Goal: Find specific page/section: Find specific page/section

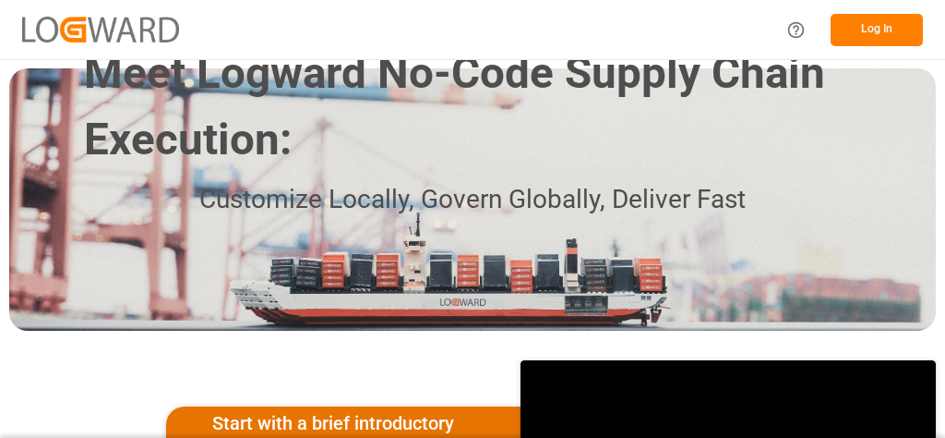
click at [852, 30] on button "Log In" at bounding box center [877, 30] width 92 height 32
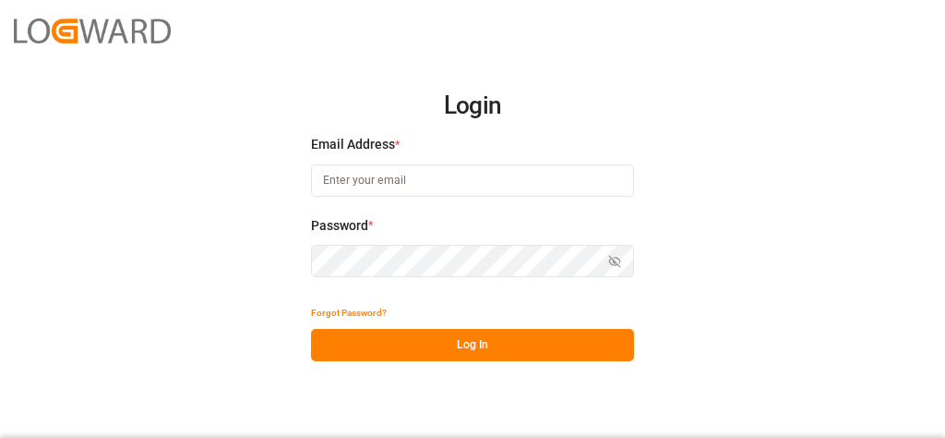
click at [322, 154] on div "Email Address *" at bounding box center [472, 175] width 323 height 81
click at [342, 176] on input at bounding box center [472, 180] width 323 height 32
type input "[EMAIL_ADDRESS][PERSON_NAME][DOMAIN_NAME]"
click at [519, 330] on button "Log In" at bounding box center [472, 345] width 323 height 32
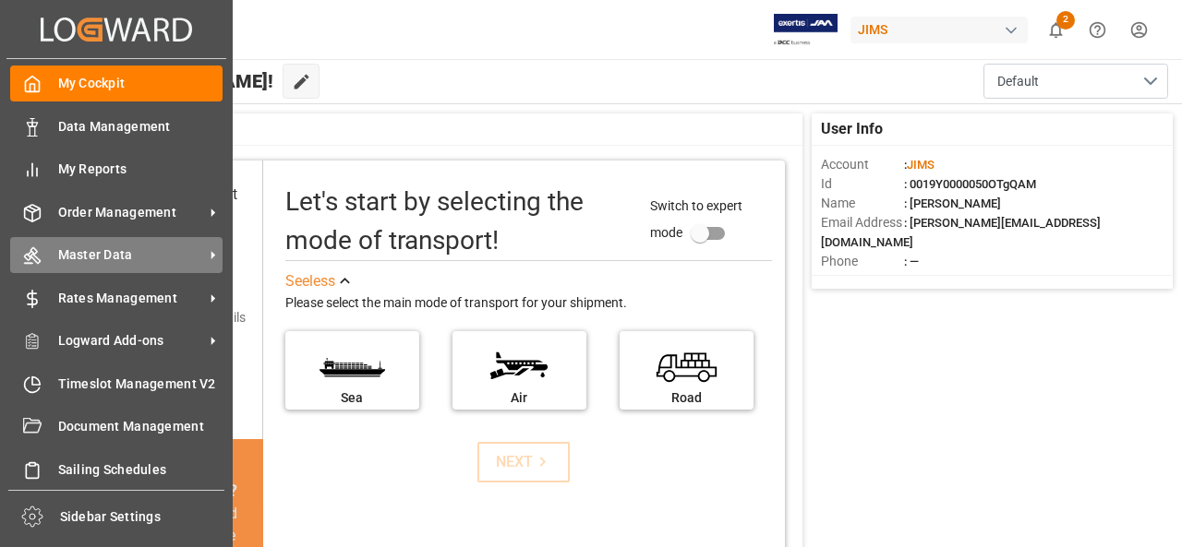
drag, startPoint x: 883, startPoint y: 0, endPoint x: 30, endPoint y: 259, distance: 891.6
click at [30, 259] on icon at bounding box center [32, 255] width 18 height 18
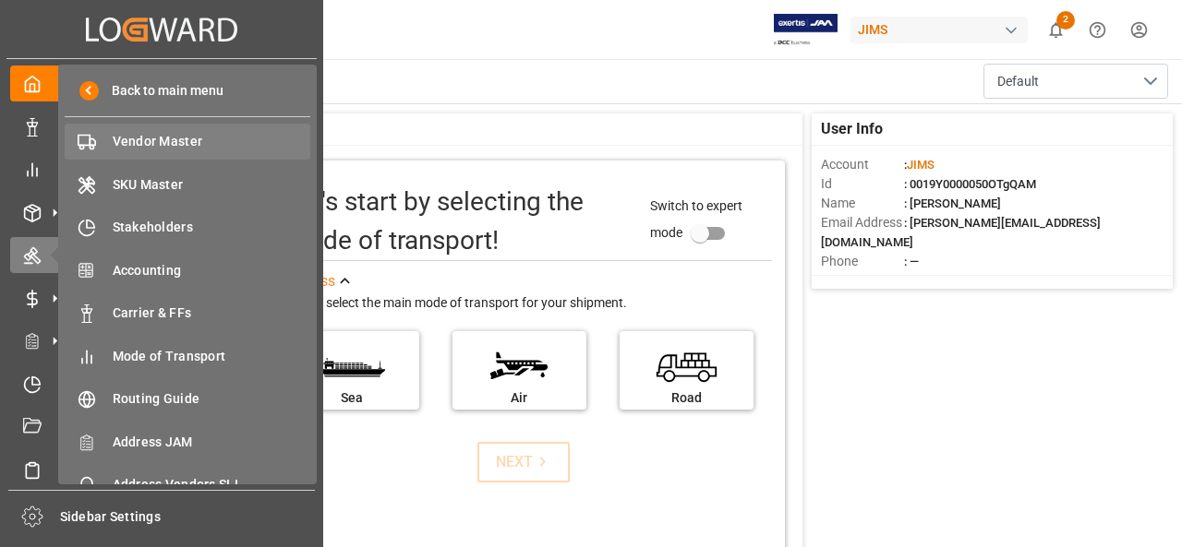
click at [185, 146] on span "Vendor Master" at bounding box center [212, 141] width 198 height 19
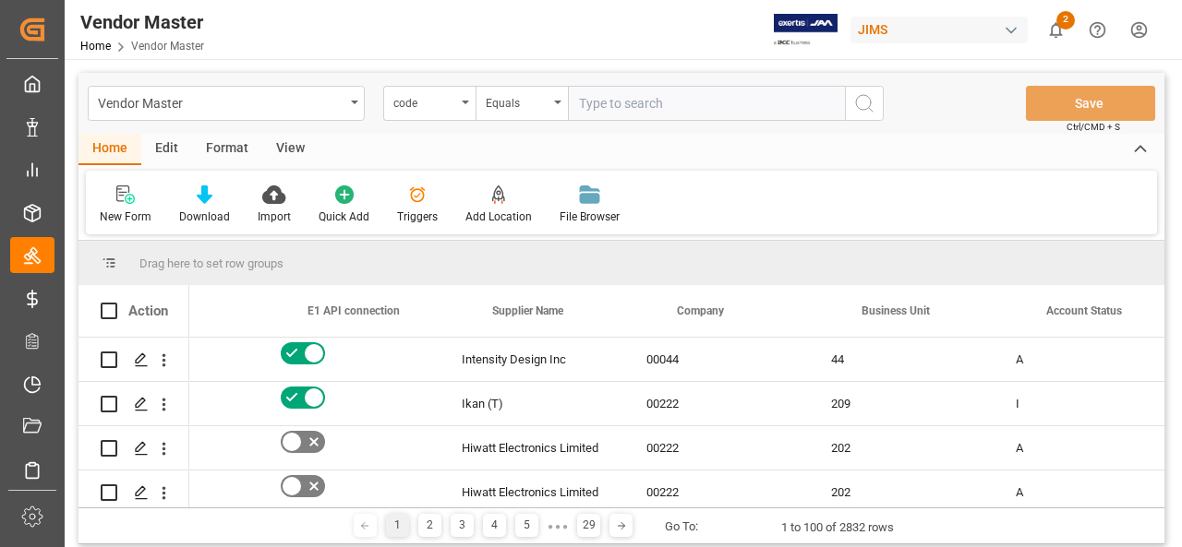
scroll to position [0, 311]
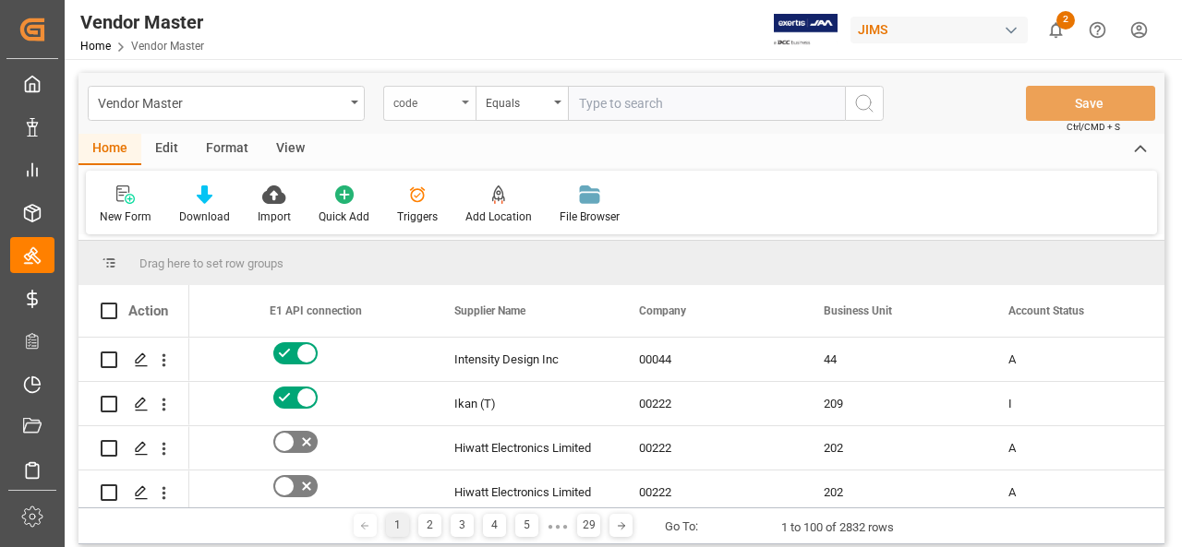
click at [450, 100] on div "code" at bounding box center [424, 100] width 63 height 21
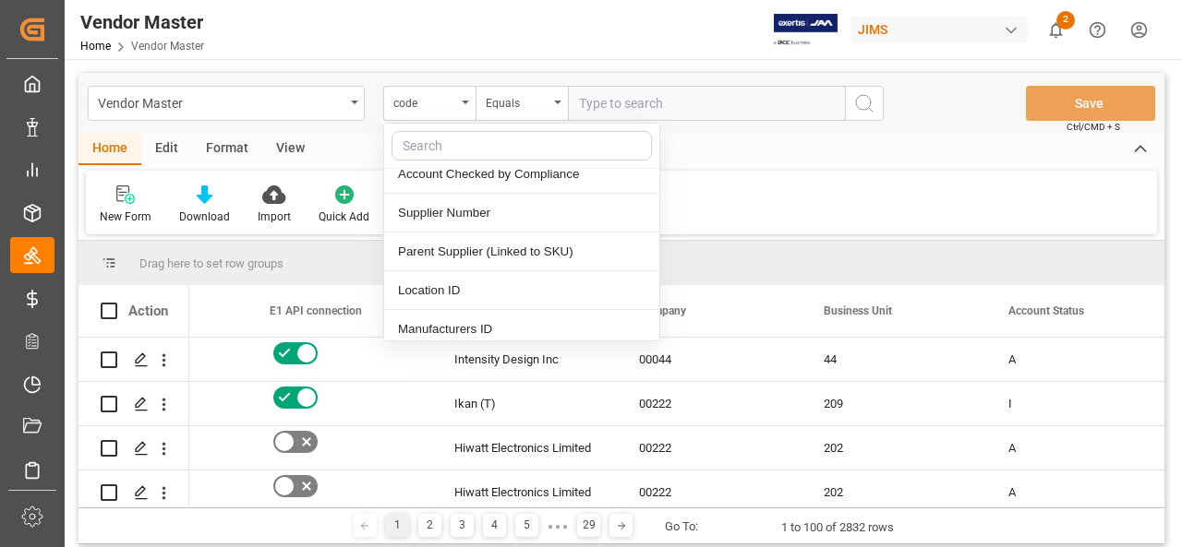
scroll to position [369, 0]
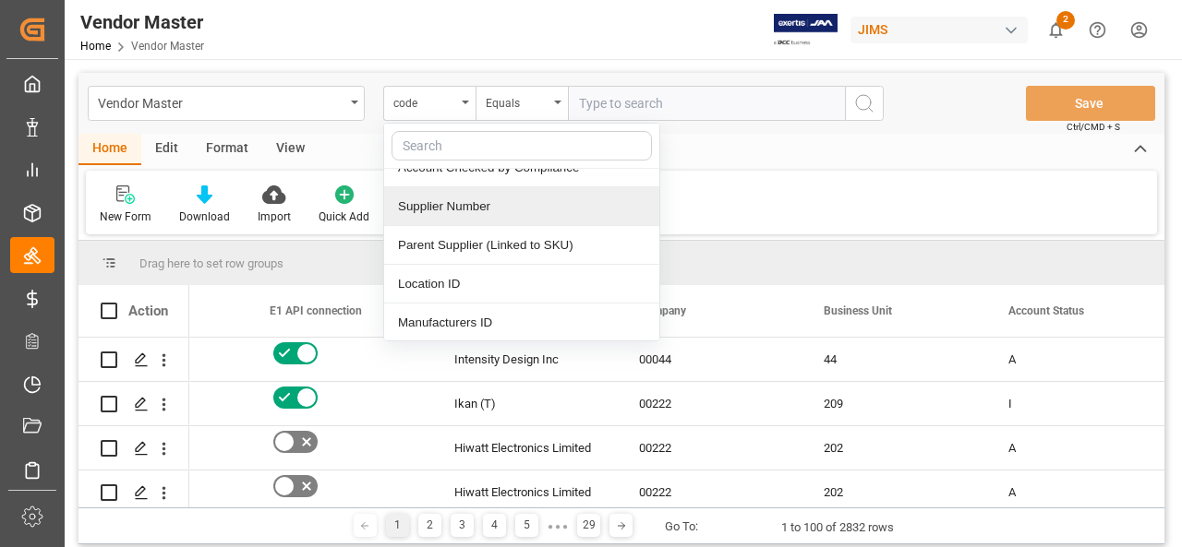
click at [521, 208] on div "Supplier Number" at bounding box center [521, 206] width 275 height 39
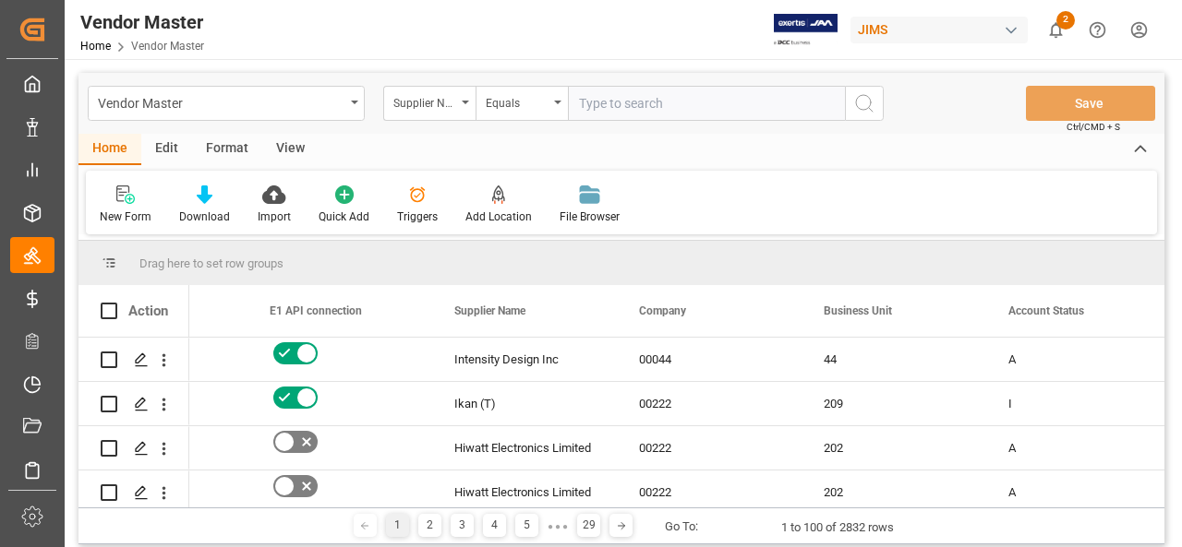
click at [633, 115] on input "text" at bounding box center [706, 103] width 277 height 35
type input "b"
paste input "382886"
type input "382886"
click at [863, 110] on circle "search button" at bounding box center [863, 102] width 15 height 15
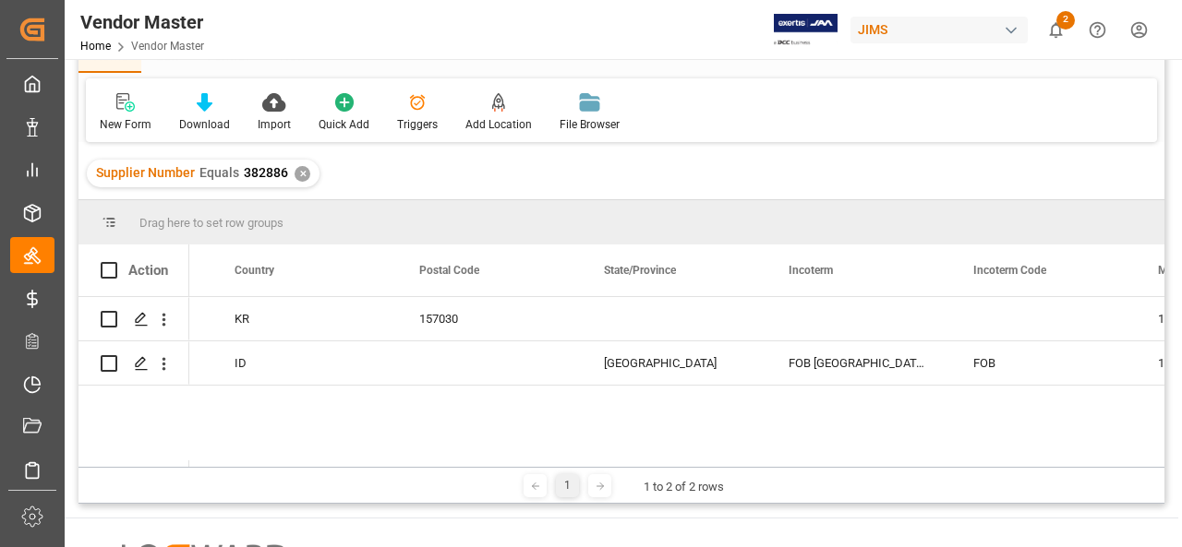
drag, startPoint x: 600, startPoint y: 466, endPoint x: 571, endPoint y: 137, distance: 330.9
click at [622, 412] on div "Drag here to set row groups Drag here to set column labels Action Port of Origi…" at bounding box center [621, 352] width 1086 height 304
